Goal: Use online tool/utility: Utilize a website feature to perform a specific function

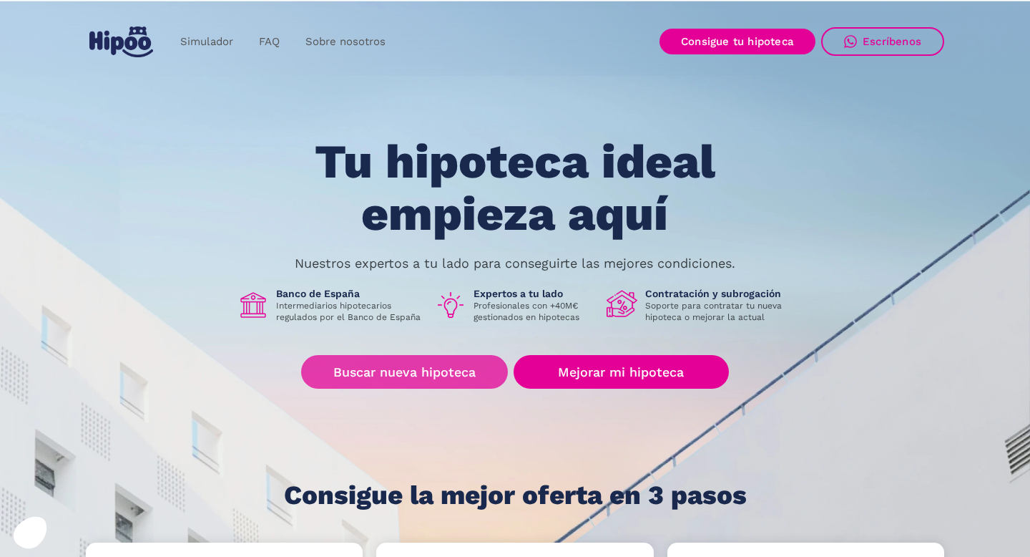
click at [418, 376] on link "Buscar nueva hipoteca" at bounding box center [404, 372] width 207 height 34
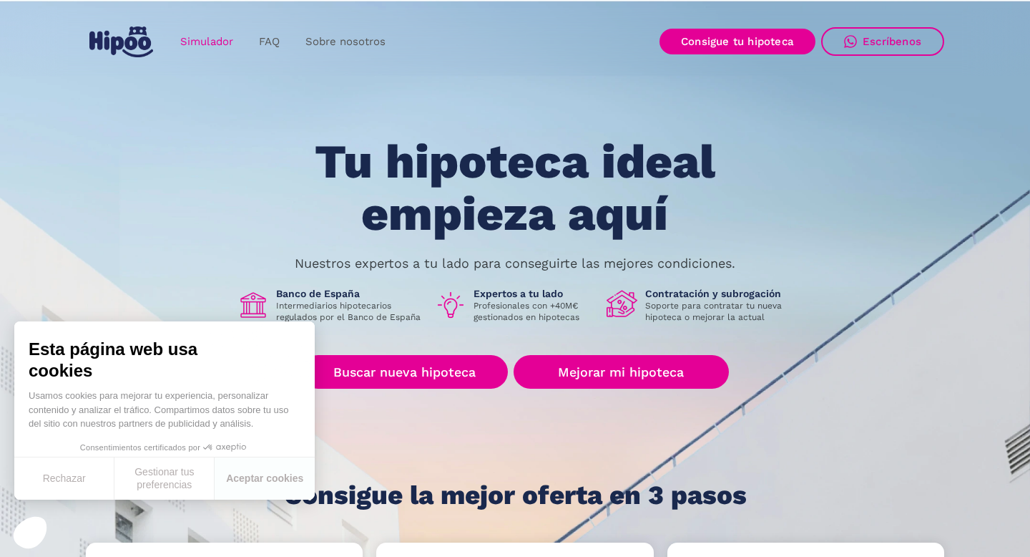
click at [224, 42] on link "Simulador" at bounding box center [206, 42] width 79 height 28
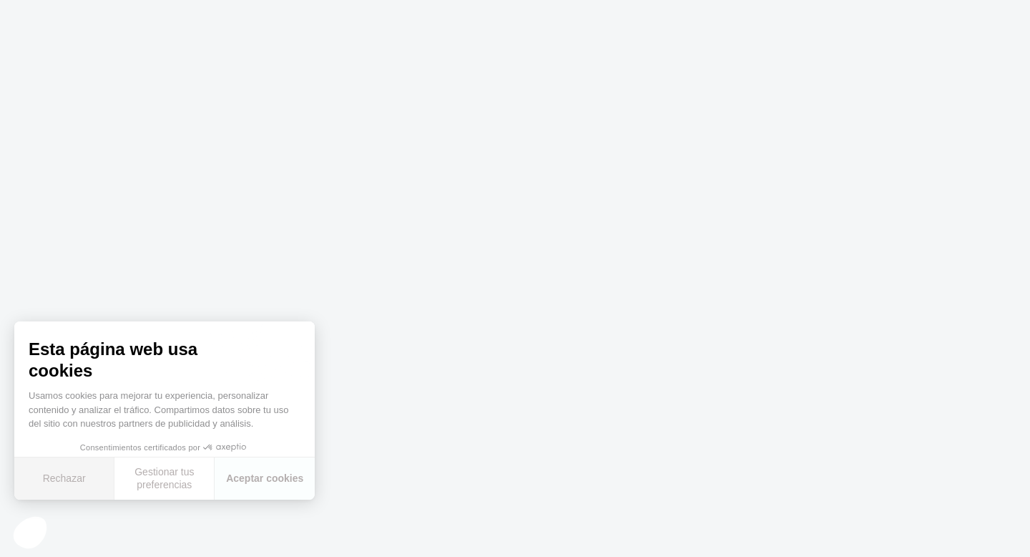
click at [77, 481] on button "Rechazar" at bounding box center [64, 478] width 100 height 42
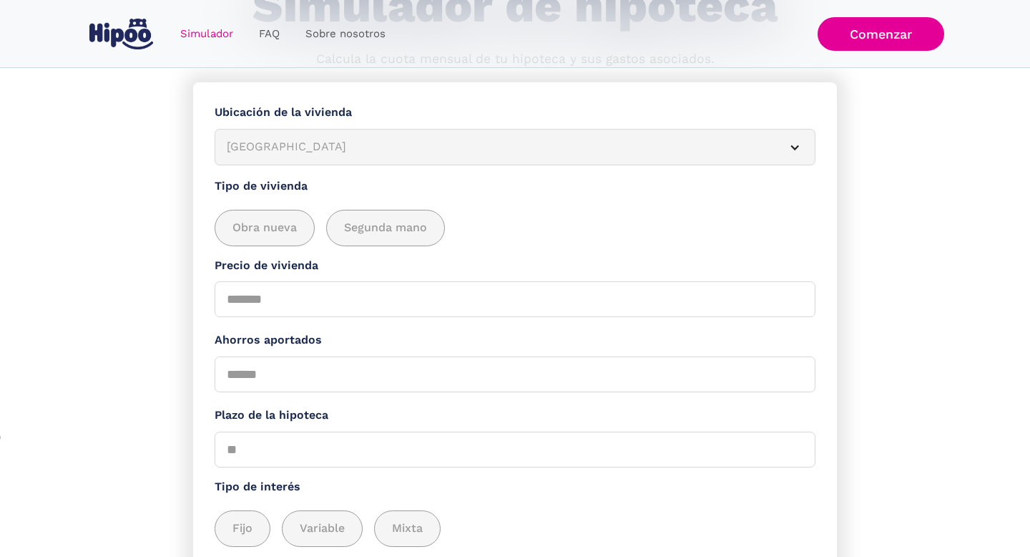
scroll to position [30, 0]
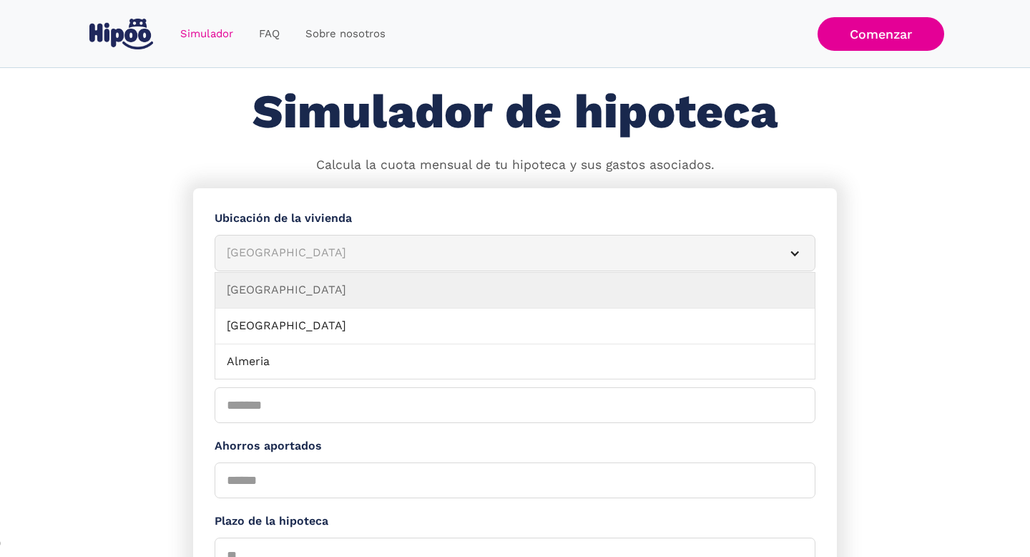
click at [247, 253] on div "Albacete" at bounding box center [498, 253] width 542 height 18
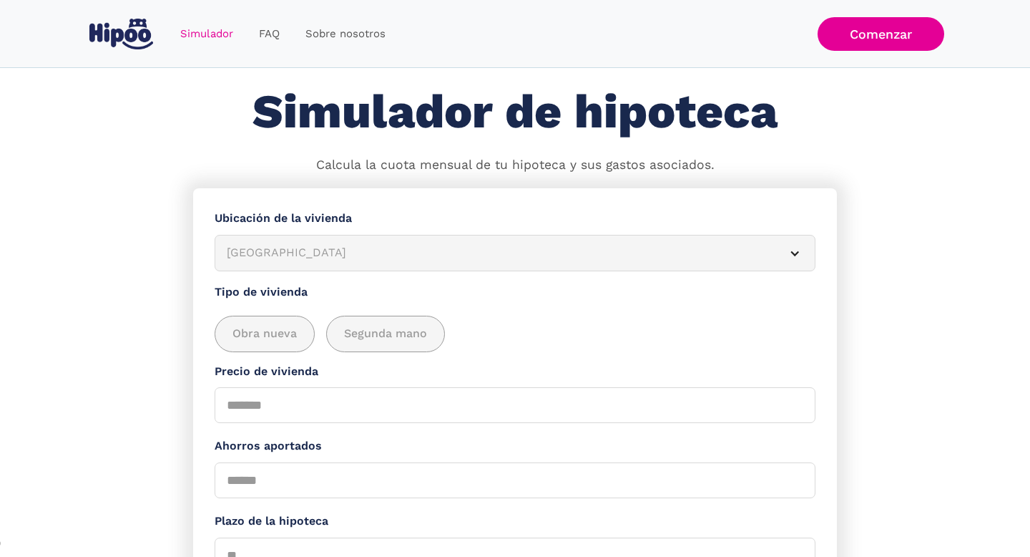
click at [247, 248] on div "Albacete" at bounding box center [498, 253] width 542 height 18
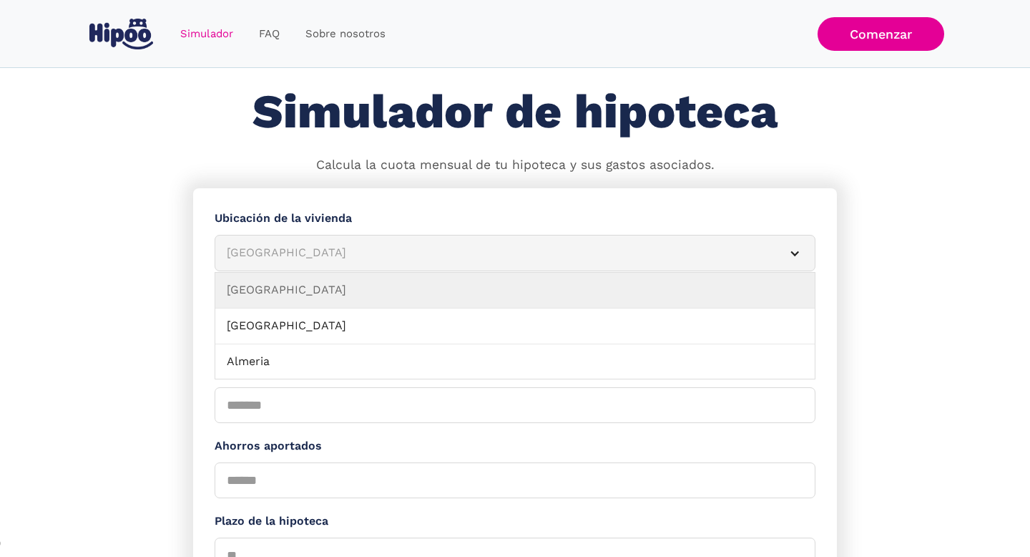
click at [258, 257] on div "Albacete" at bounding box center [498, 253] width 542 height 18
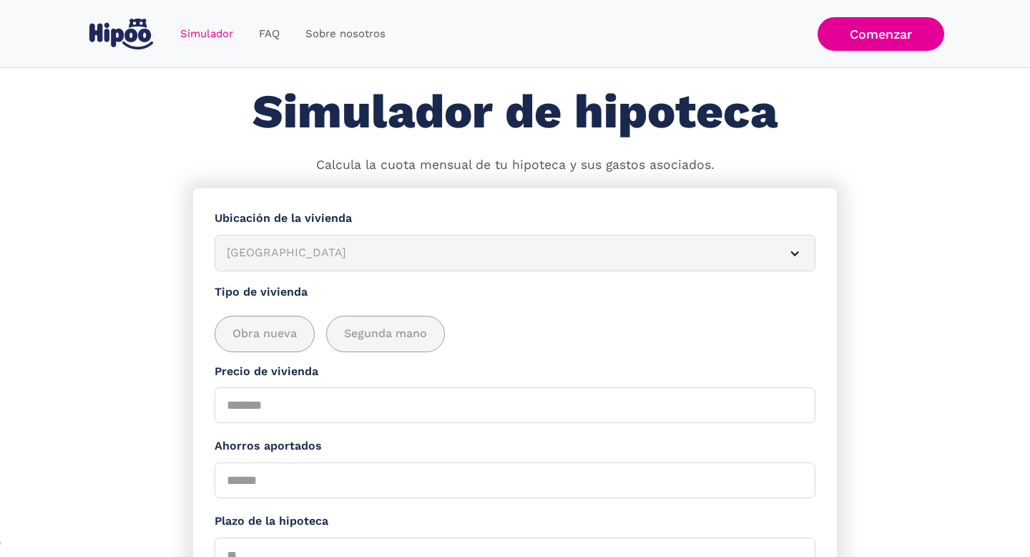
click at [258, 257] on div "Albacete" at bounding box center [498, 253] width 542 height 18
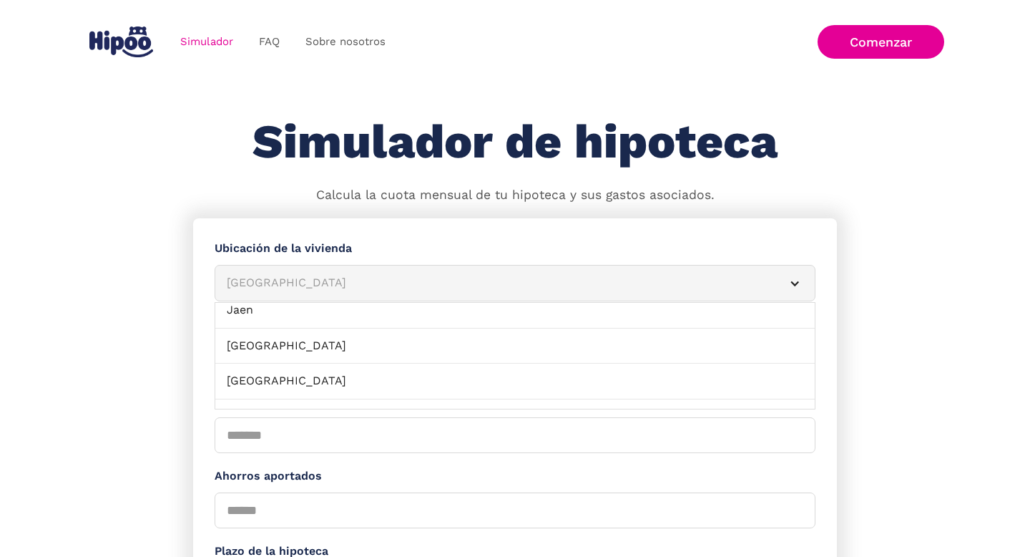
scroll to position [758, 0]
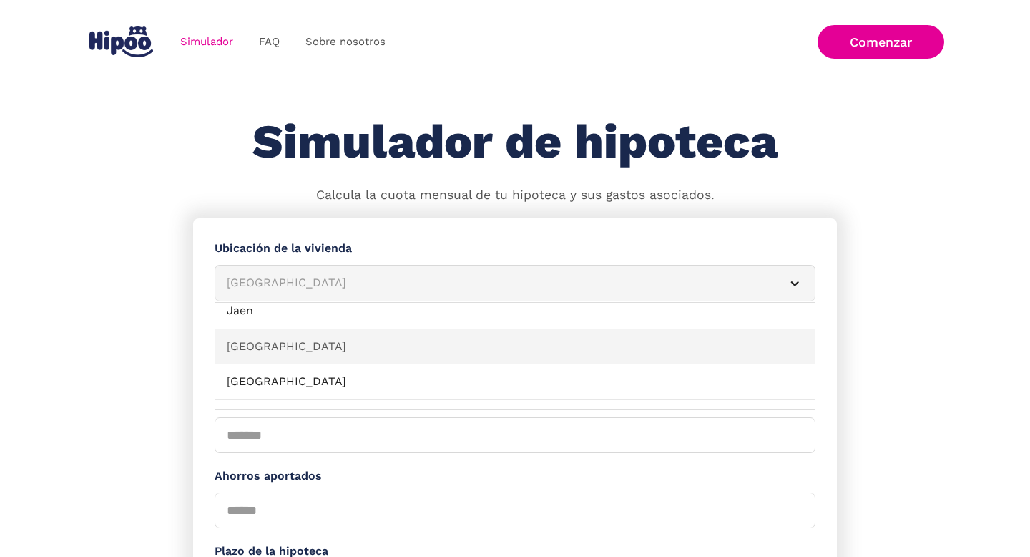
click at [243, 343] on link "La Coruña" at bounding box center [515, 347] width 600 height 36
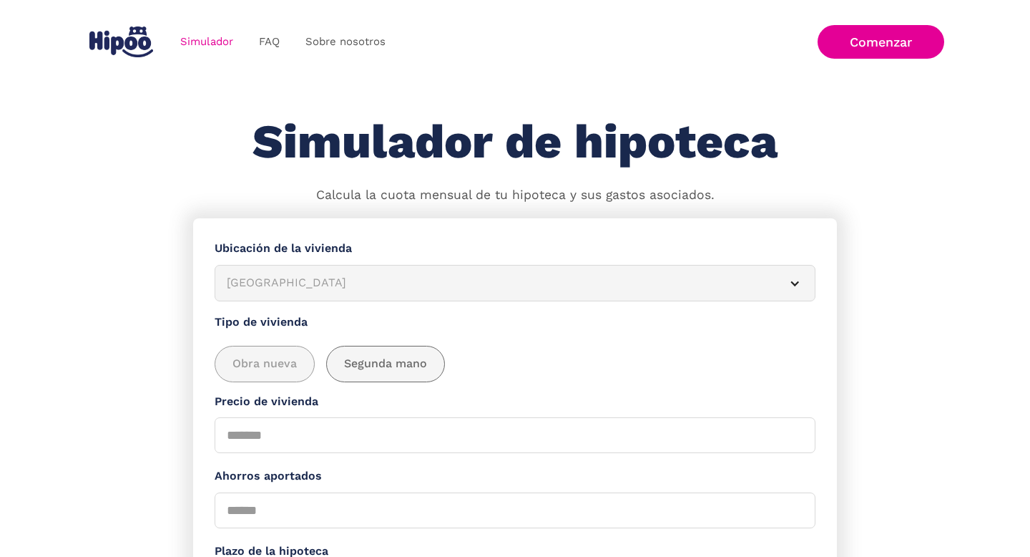
click at [397, 366] on span "Segunda mano" at bounding box center [385, 364] width 83 height 18
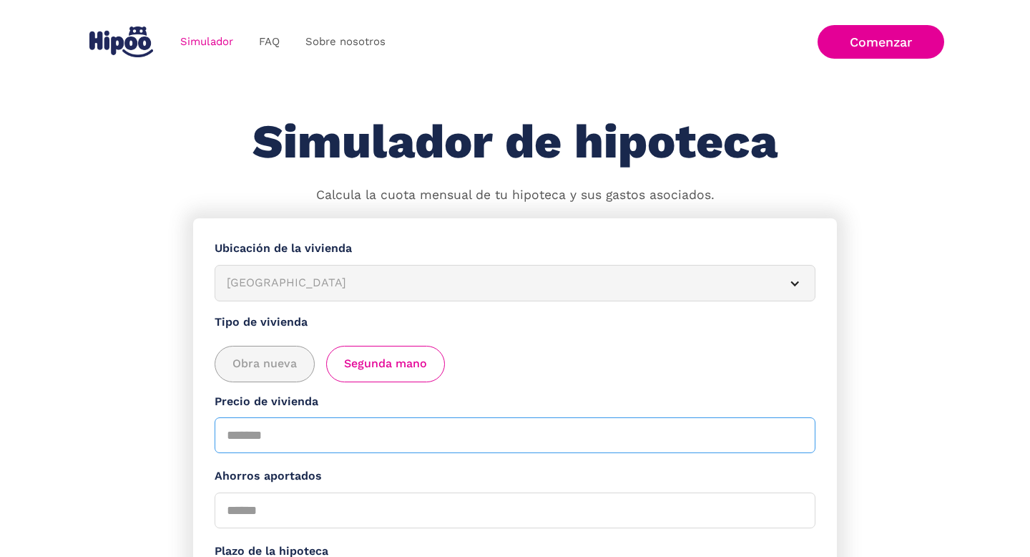
click at [268, 440] on input "Precio de vivienda" at bounding box center [515, 435] width 601 height 36
type input "******"
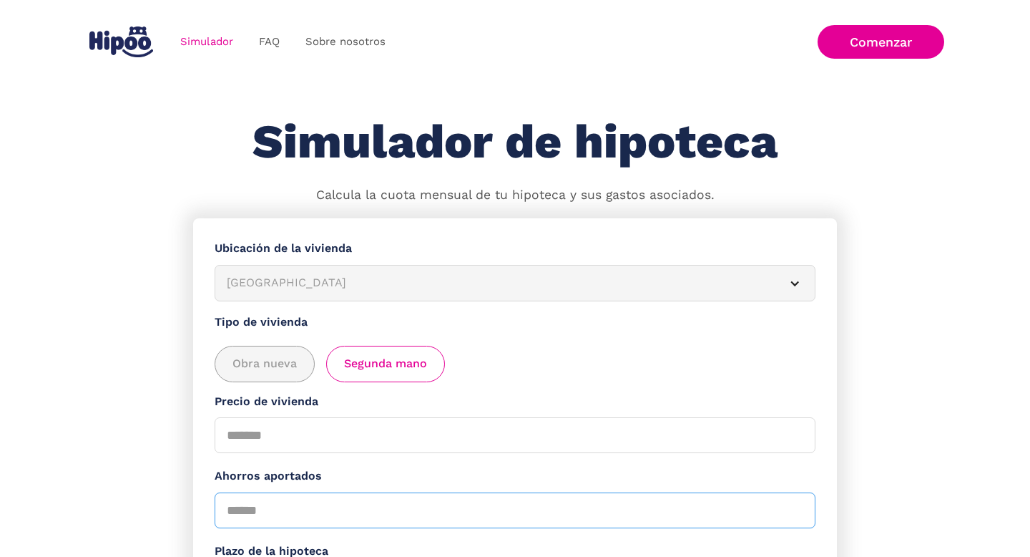
click at [298, 506] on input "Ahorros aportados" at bounding box center [515, 510] width 601 height 36
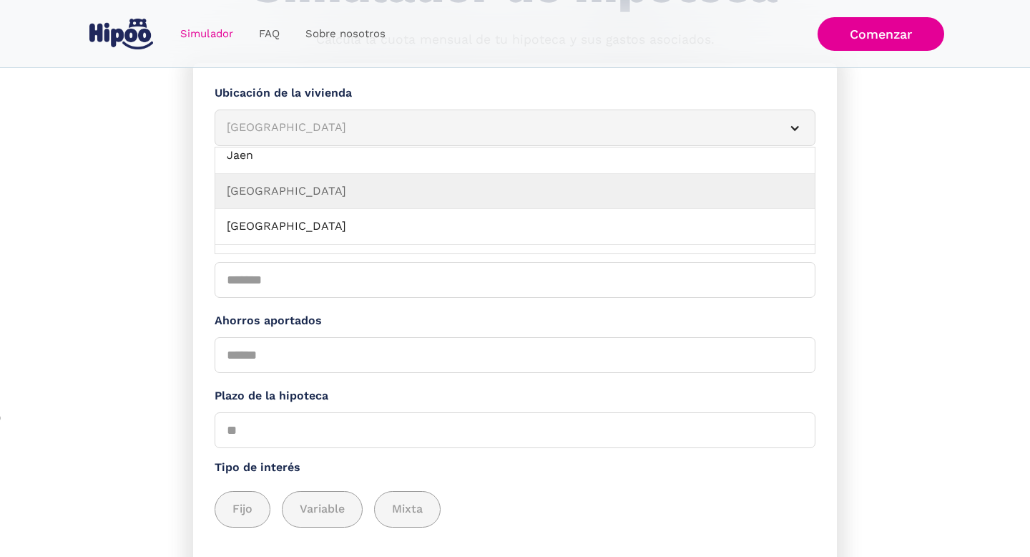
scroll to position [168, 0]
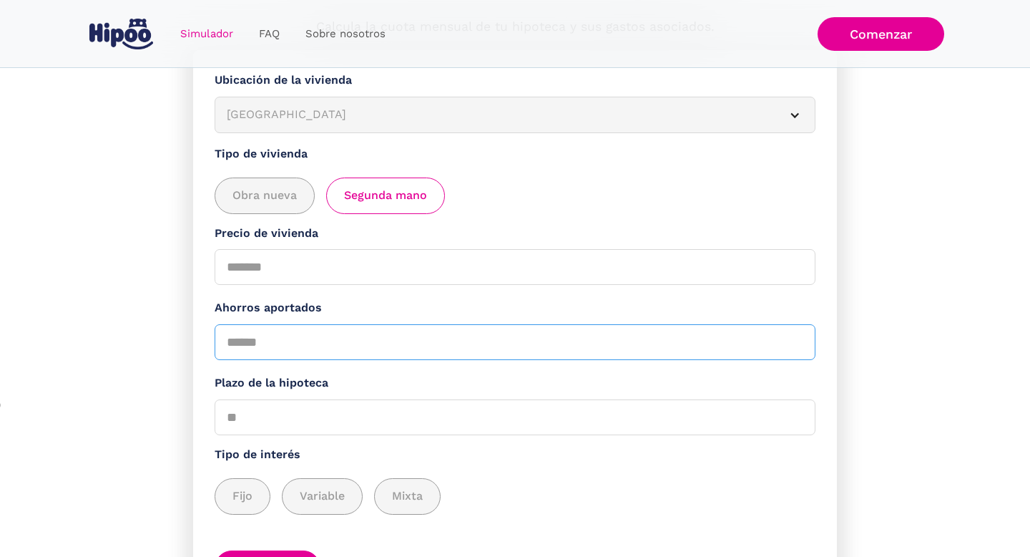
click at [320, 346] on input "Ahorros aportados" at bounding box center [515, 342] width 601 height 36
type input "*"
type input "*****"
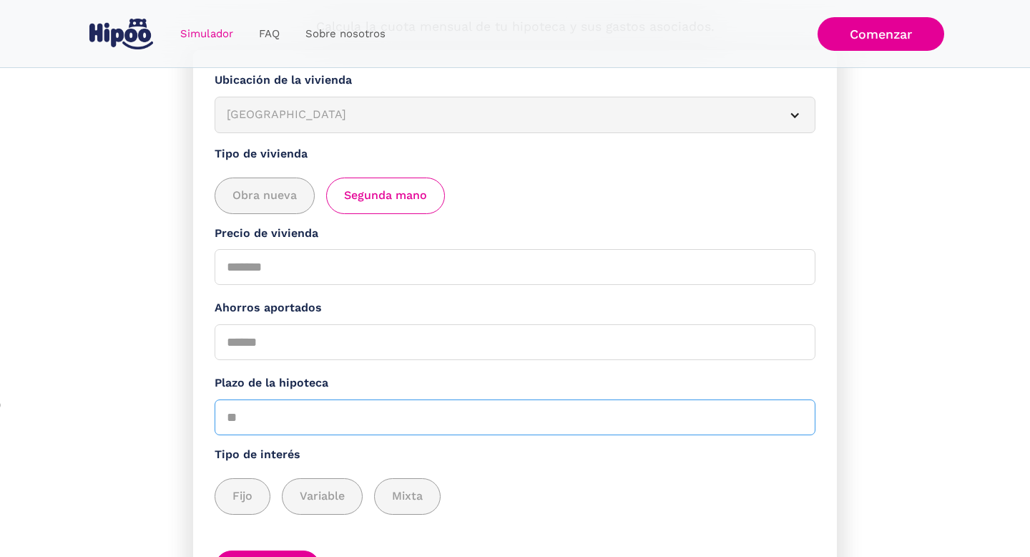
click at [270, 433] on input "Plazo de la hipoteca" at bounding box center [515, 417] width 601 height 36
type input "**"
click at [237, 499] on span "Fijo" at bounding box center [243, 496] width 20 height 18
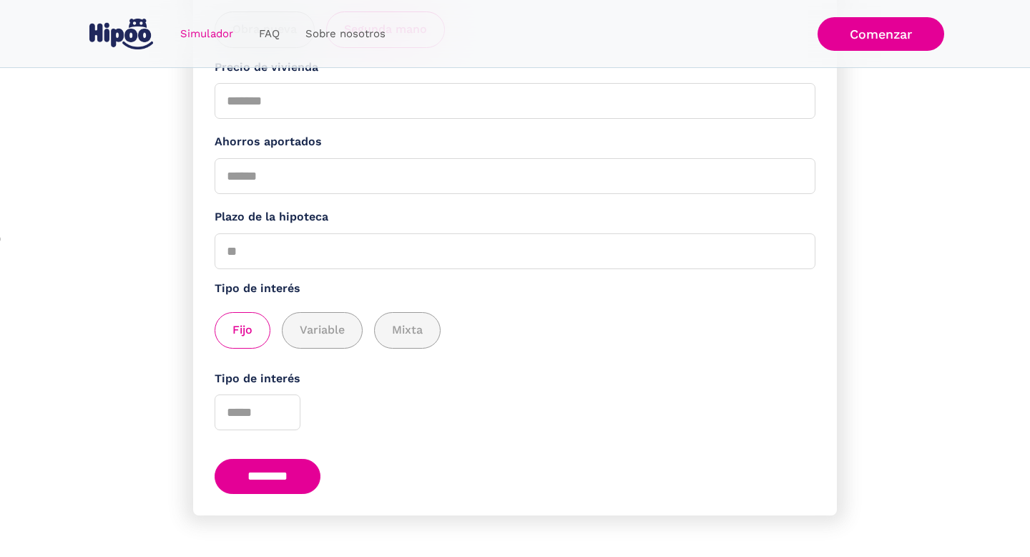
scroll to position [351, 0]
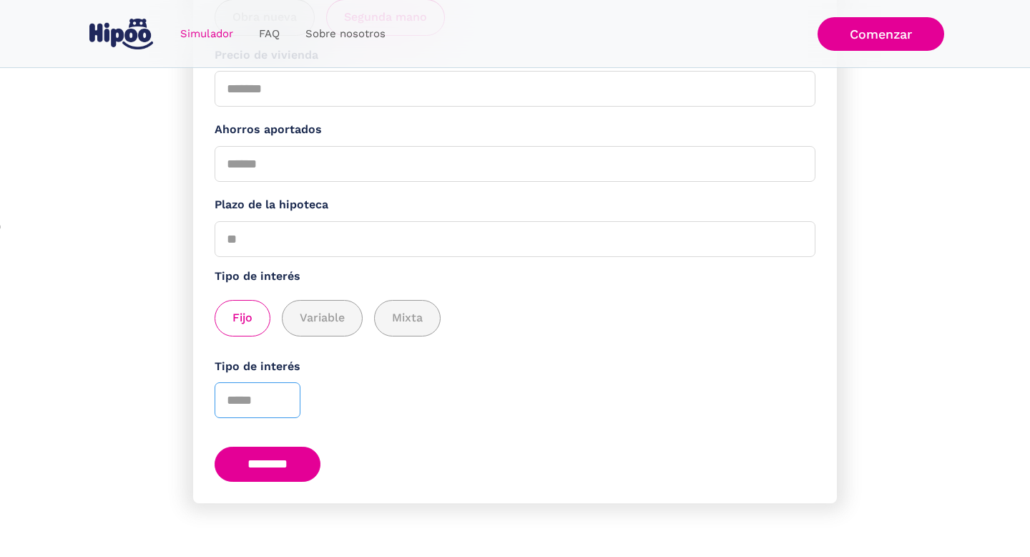
click at [282, 396] on input "*" at bounding box center [258, 400] width 86 height 36
click at [282, 408] on input "*" at bounding box center [258, 400] width 86 height 36
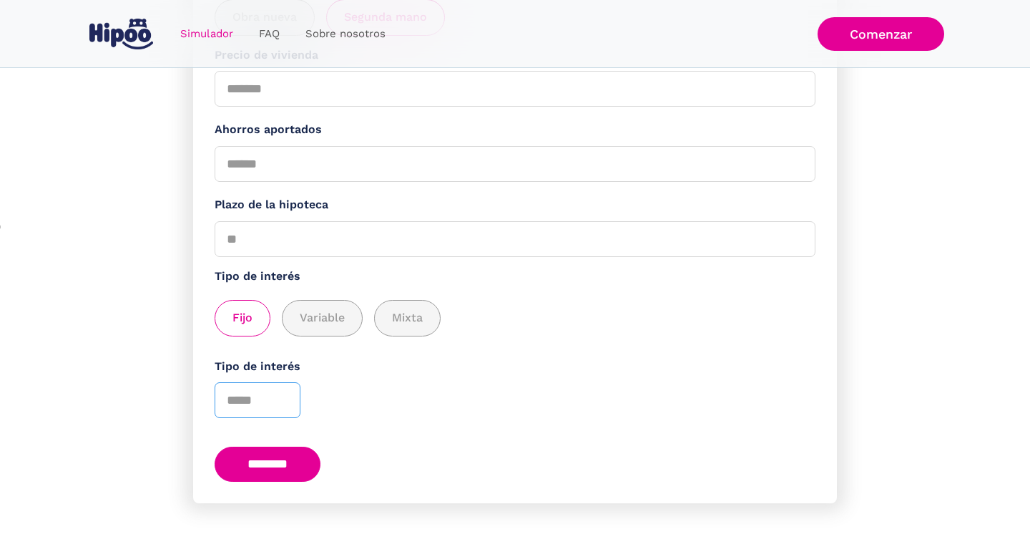
click at [282, 404] on input "*" at bounding box center [258, 400] width 86 height 36
click at [275, 461] on input "********" at bounding box center [268, 464] width 106 height 35
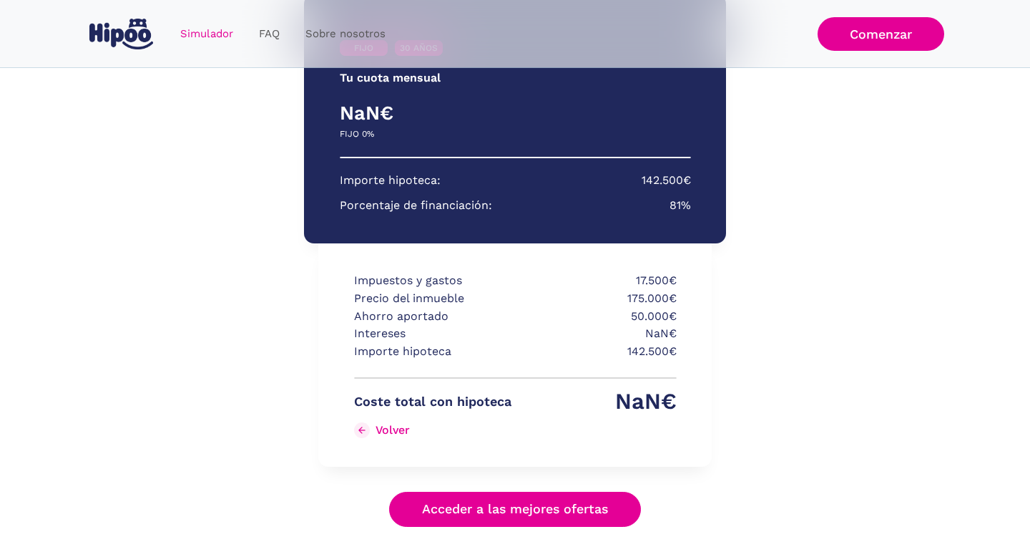
scroll to position [288, 0]
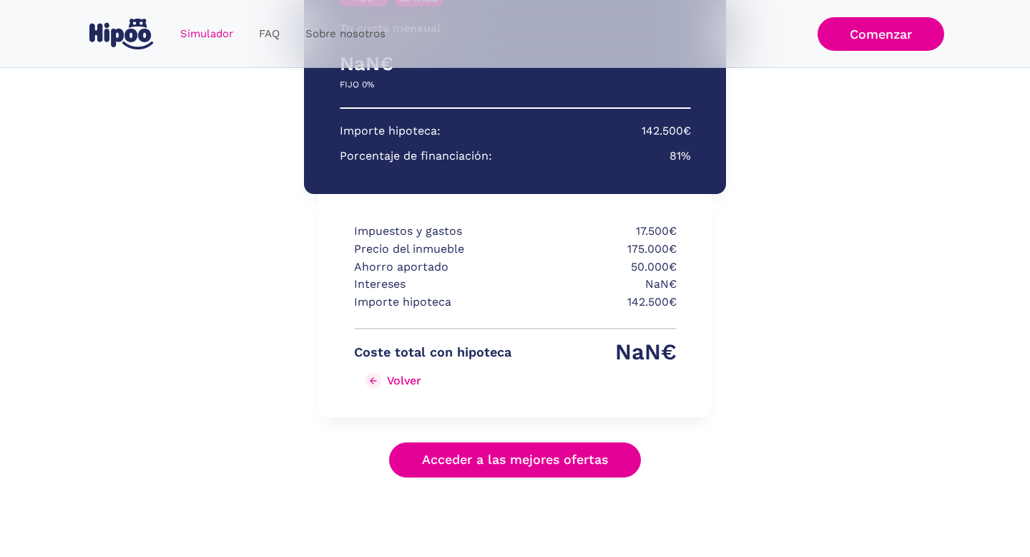
click at [386, 378] on link "Volver" at bounding box center [432, 380] width 157 height 23
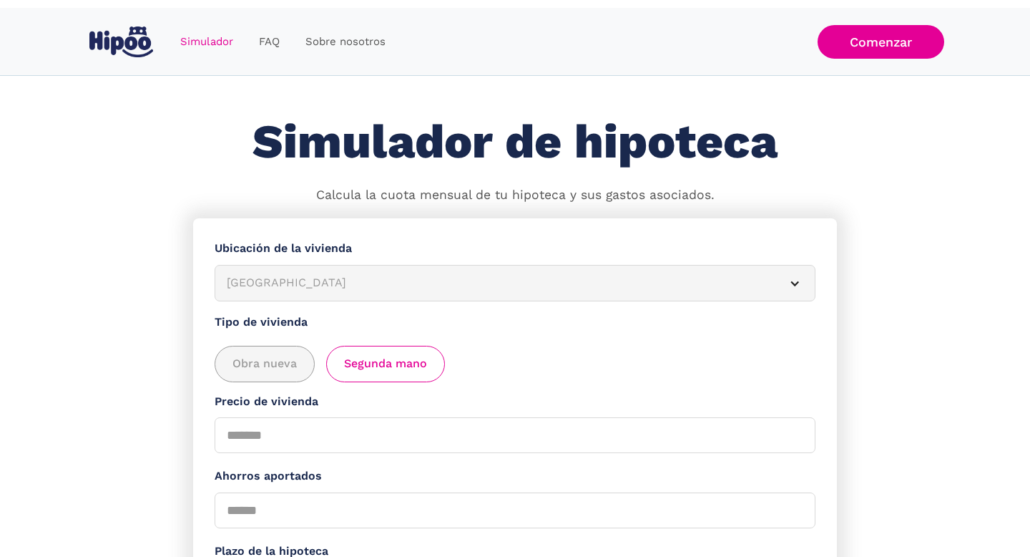
scroll to position [351, 0]
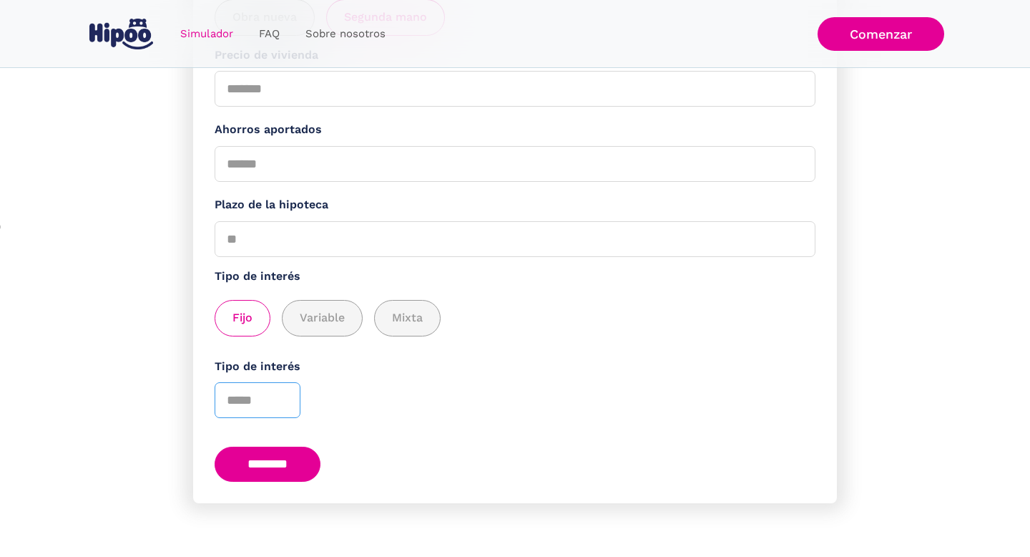
click at [259, 401] on input "*" at bounding box center [258, 400] width 86 height 36
click at [281, 394] on input "*" at bounding box center [258, 400] width 86 height 36
type input "*"
click at [281, 394] on input "*" at bounding box center [258, 400] width 86 height 36
click at [275, 450] on input "********" at bounding box center [268, 464] width 106 height 35
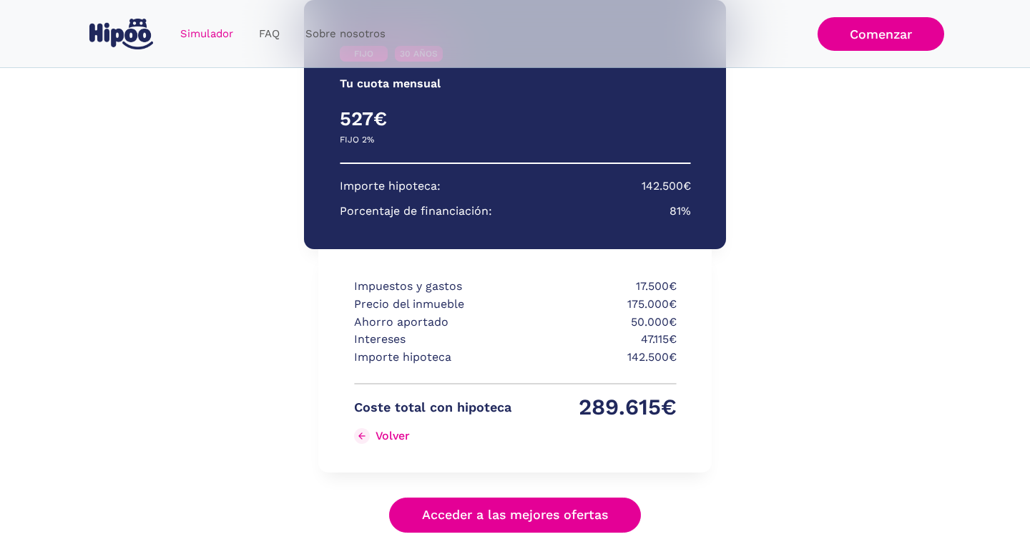
scroll to position [233, 0]
